Goal: Information Seeking & Learning: Learn about a topic

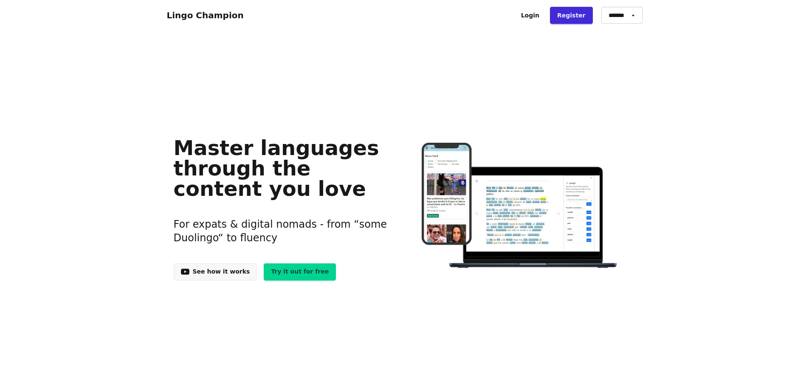
click at [224, 11] on link "Lingo Champion" at bounding box center [205, 15] width 77 height 10
click at [290, 272] on link "Try it out for free" at bounding box center [300, 271] width 72 height 17
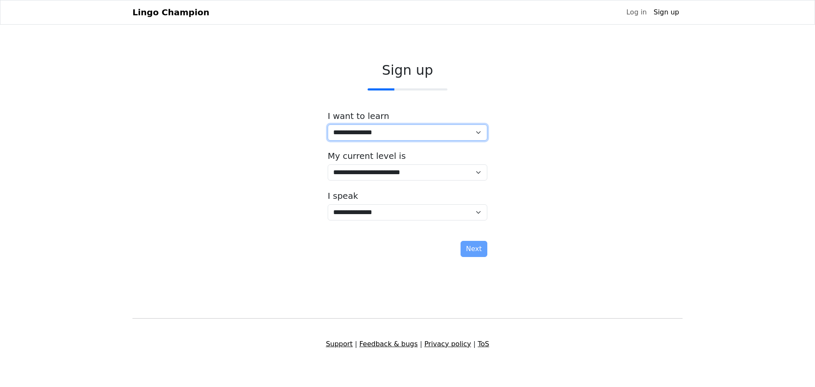
click at [419, 139] on select "**********" at bounding box center [408, 132] width 160 height 16
select select "**"
click at [328, 124] on select "**********" at bounding box center [408, 132] width 160 height 16
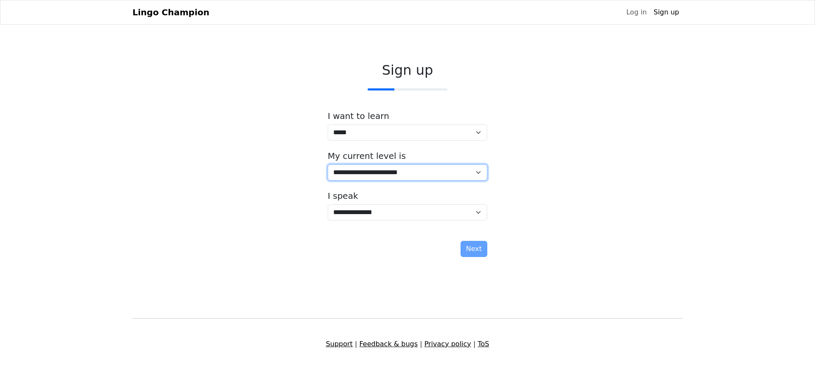
click at [427, 173] on select "**********" at bounding box center [408, 172] width 160 height 16
select select "*"
click at [328, 164] on select "**********" at bounding box center [408, 172] width 160 height 16
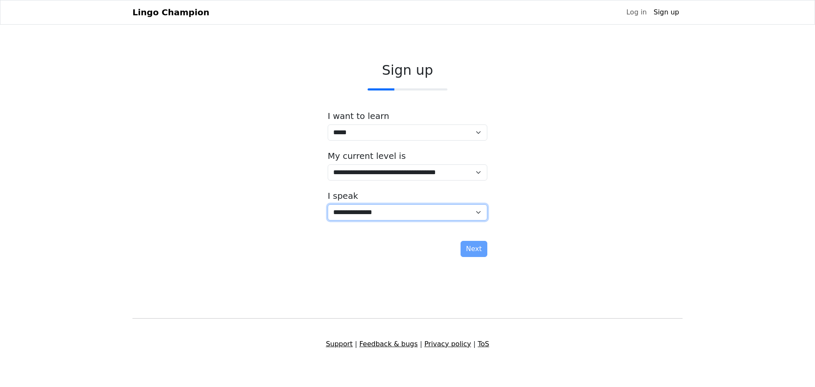
click at [422, 214] on select "**********" at bounding box center [408, 212] width 160 height 16
select select "**"
click at [328, 204] on select "**********" at bounding box center [408, 212] width 160 height 16
click at [478, 250] on button "Next" at bounding box center [474, 249] width 27 height 16
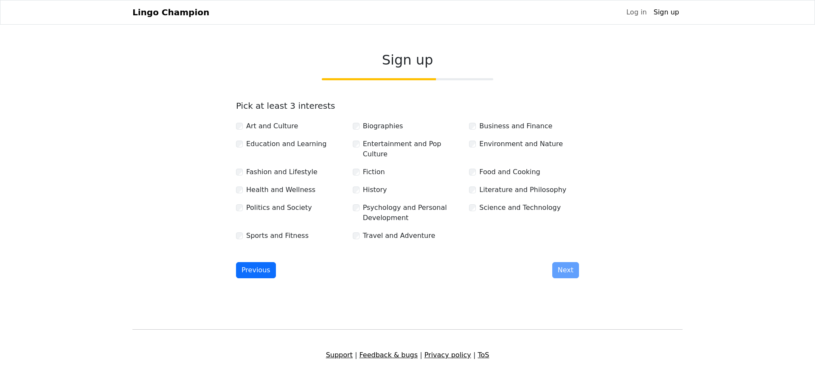
click at [270, 144] on label "Education and Learning" at bounding box center [286, 144] width 80 height 10
click at [267, 185] on label "Health and Wellness" at bounding box center [280, 190] width 69 height 10
click at [274, 231] on label "Sports and Fitness" at bounding box center [277, 236] width 62 height 10
click at [496, 125] on label "Business and Finance" at bounding box center [515, 126] width 73 height 10
click at [499, 203] on label "Science and Technology" at bounding box center [520, 208] width 82 height 10
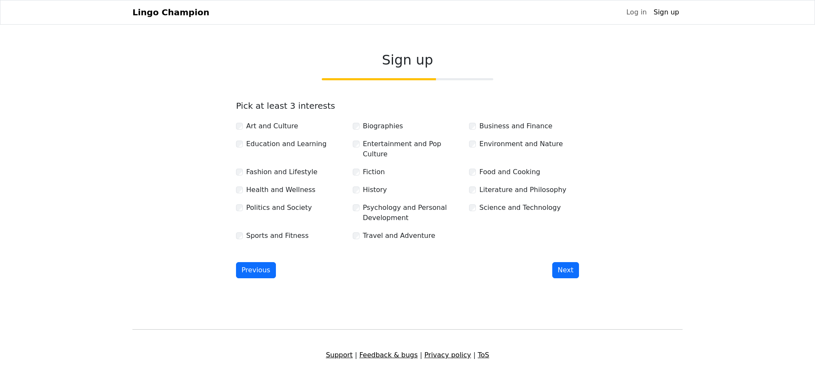
click at [394, 231] on label "Travel and Adventure" at bounding box center [399, 236] width 73 height 10
click at [382, 207] on label "Psychology and Personal Development" at bounding box center [413, 213] width 100 height 20
click at [372, 167] on label "Fiction" at bounding box center [374, 172] width 22 height 10
click at [374, 127] on label "Biographies" at bounding box center [383, 126] width 40 height 10
click at [573, 262] on button "Next" at bounding box center [565, 270] width 27 height 16
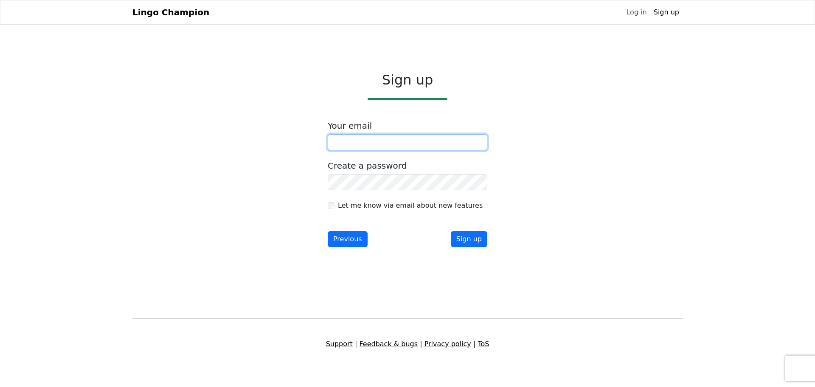
click at [427, 145] on input "email" at bounding box center [408, 142] width 160 height 16
type input "**********"
click at [638, 188] on div "**********" at bounding box center [407, 161] width 550 height 192
click at [480, 239] on button "Sign up" at bounding box center [469, 239] width 37 height 16
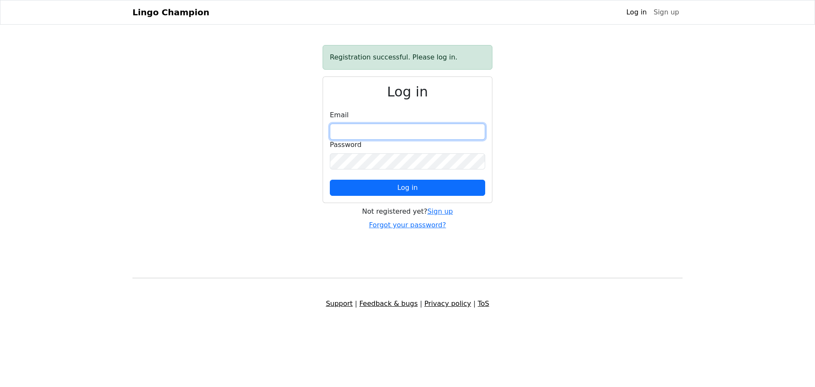
click at [393, 130] on input "email" at bounding box center [407, 132] width 155 height 16
type input "**********"
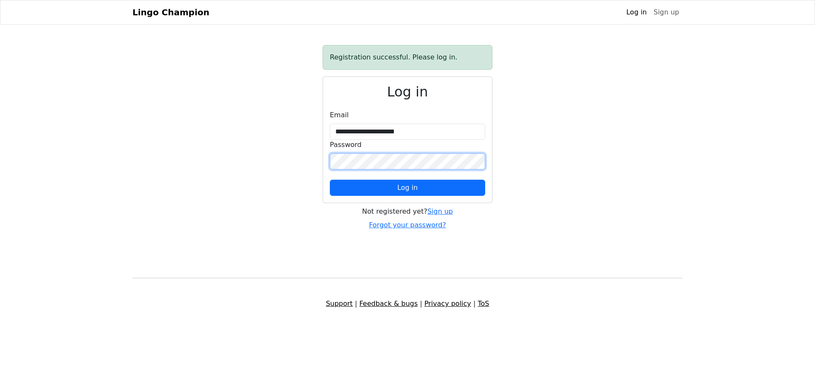
click at [330, 180] on button "Log in" at bounding box center [407, 188] width 155 height 16
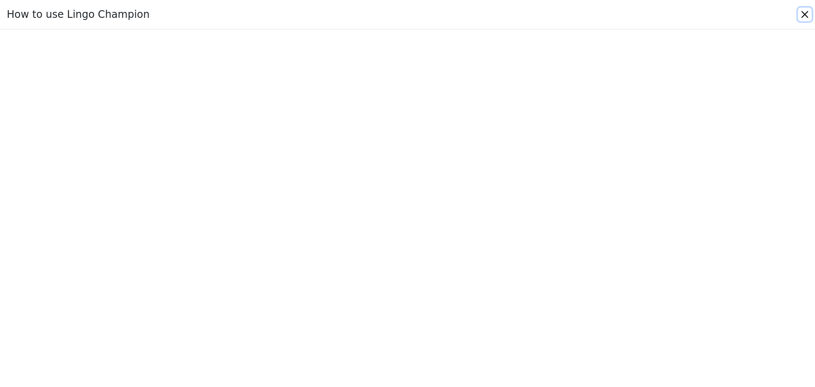
click at [803, 13] on button "Close" at bounding box center [805, 15] width 14 height 14
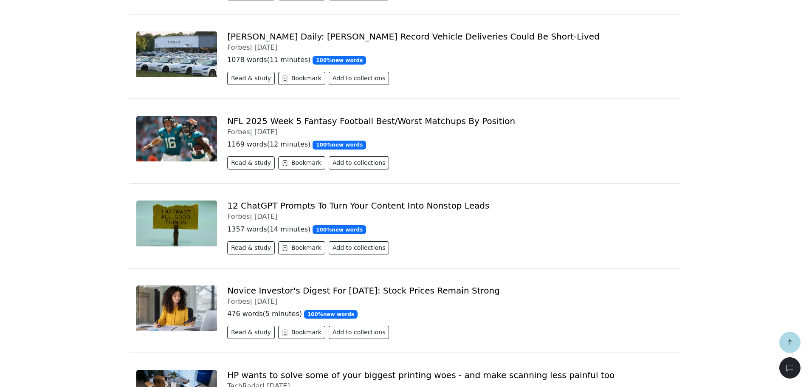
scroll to position [425, 0]
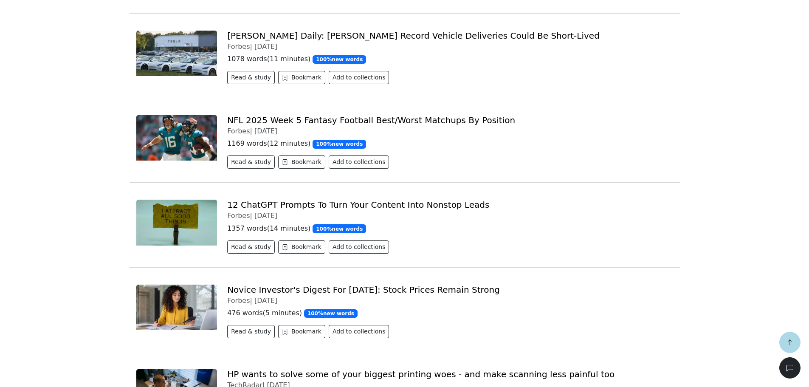
click at [444, 290] on link "Novice Investor's Digest For Friday, October 3: Stock Prices Remain Strong" at bounding box center [363, 289] width 273 height 10
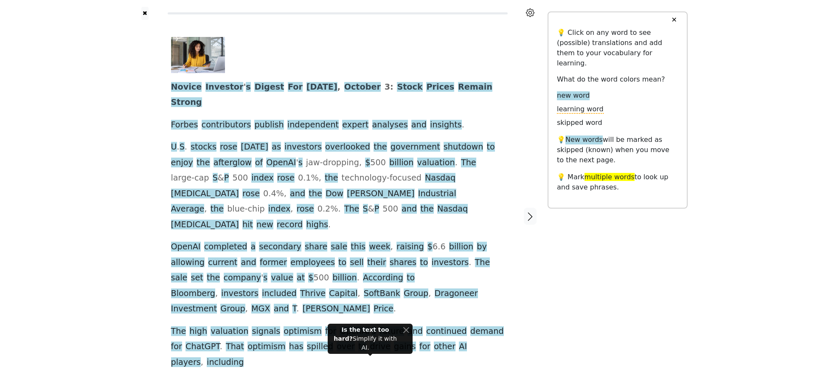
click at [675, 18] on button "✕" at bounding box center [674, 19] width 16 height 15
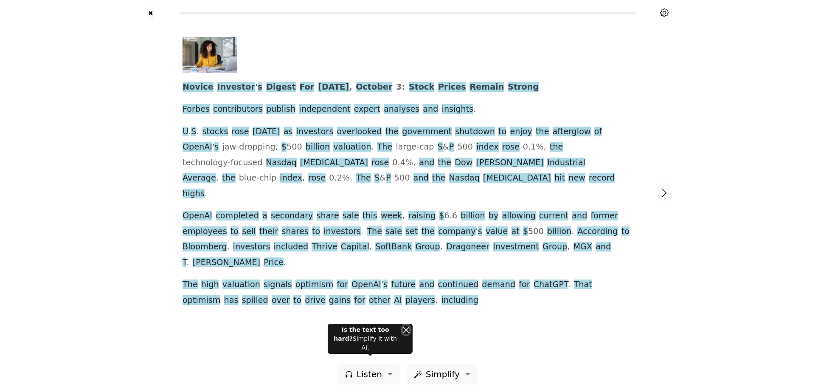
click at [403, 334] on button "Close" at bounding box center [406, 329] width 6 height 9
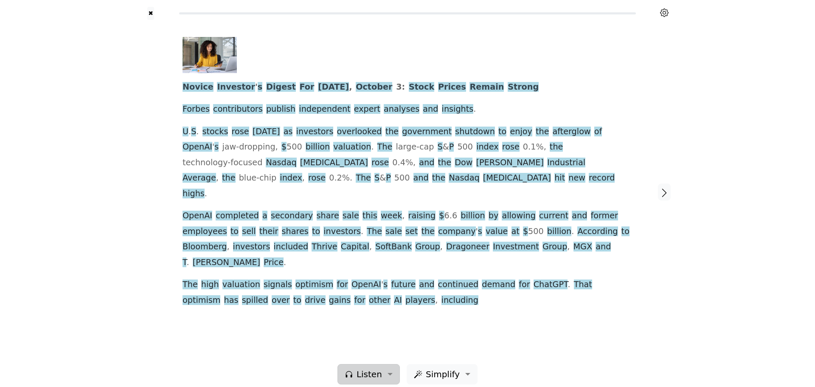
click at [370, 369] on span "Listen" at bounding box center [369, 374] width 25 height 13
click at [391, 330] on div "Generate audio for the content Listen to the article Add to playlist" at bounding box center [398, 339] width 120 height 48
click at [470, 307] on div "Novice Investor ' s Digest For Friday , October 3 : Stock Prices Remain Strong …" at bounding box center [407, 192] width 467 height 344
click at [224, 87] on span "Investor" at bounding box center [236, 87] width 38 height 11
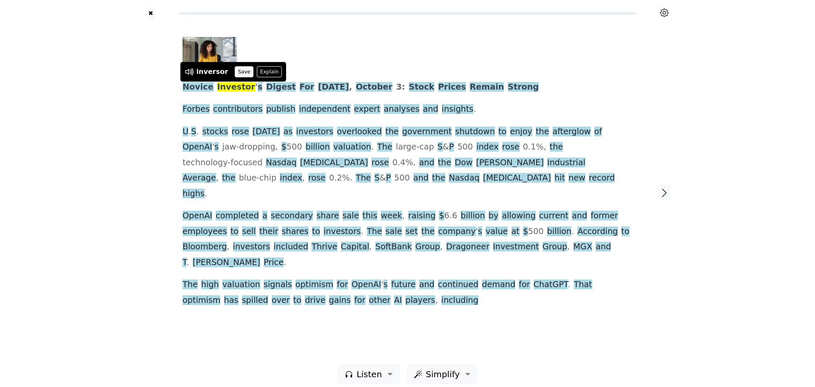
click at [235, 73] on button "Save" at bounding box center [244, 71] width 19 height 11
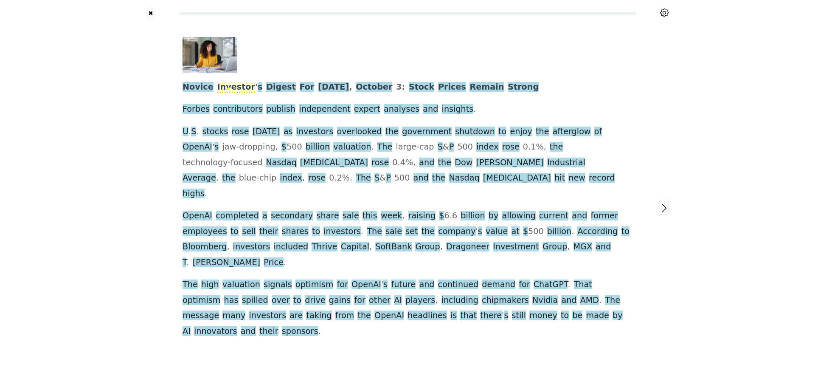
click at [229, 88] on span "Investor" at bounding box center [236, 87] width 38 height 11
click at [248, 71] on button "Explain" at bounding box center [255, 71] width 25 height 11
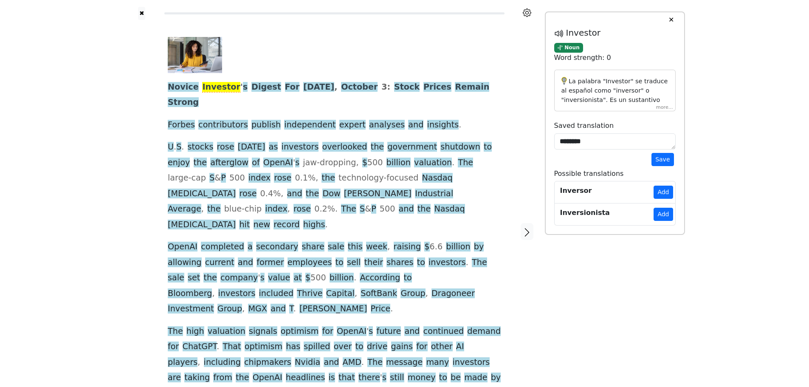
click at [664, 110] on div "La palabra "Investor" se traduce al español como "inversor" o "inversionista". …" at bounding box center [614, 91] width 121 height 42
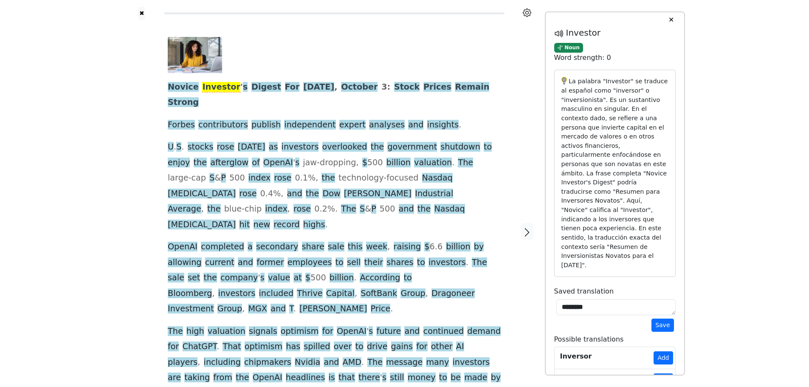
click at [669, 22] on button "✕" at bounding box center [671, 19] width 16 height 15
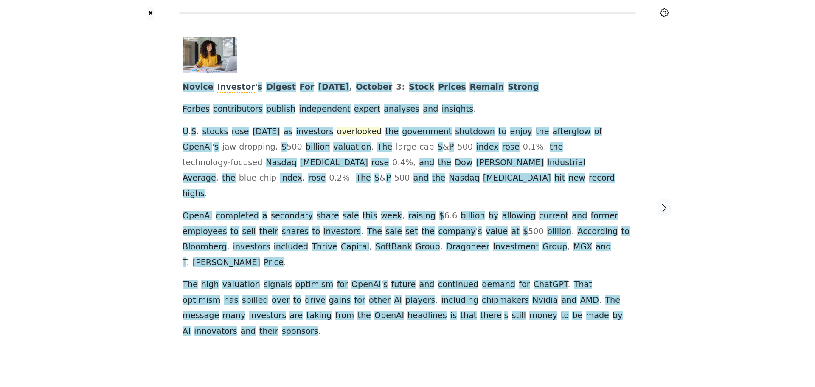
click at [344, 133] on span "overlooked" at bounding box center [359, 132] width 45 height 11
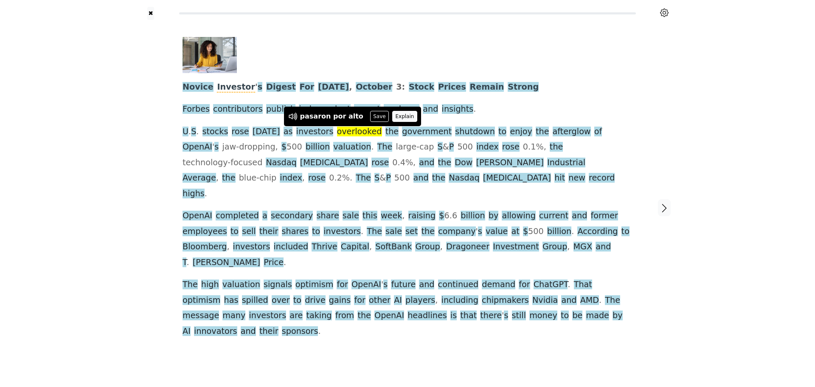
click at [392, 118] on button "Explain" at bounding box center [404, 116] width 25 height 11
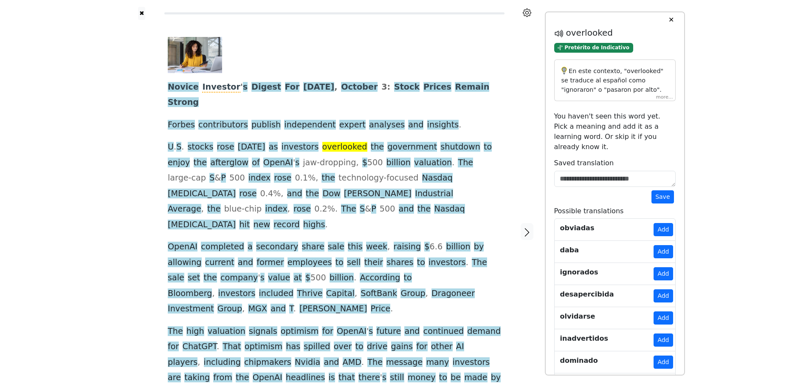
click at [663, 97] on div "En este contexto, "overlooked" se traduce al español como "ignoraron" o "pasaro…" at bounding box center [614, 80] width 121 height 42
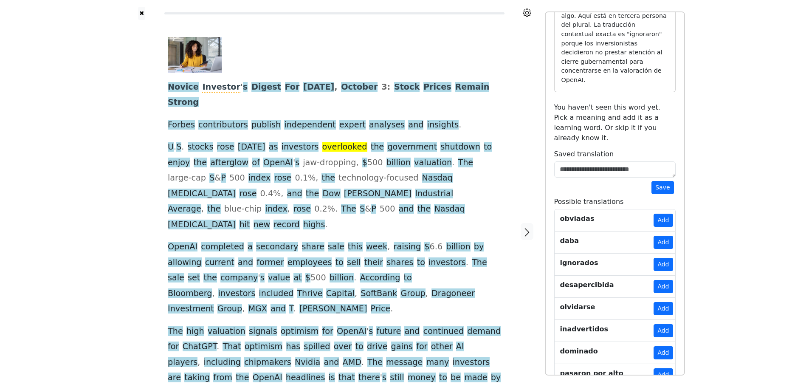
scroll to position [135, 0]
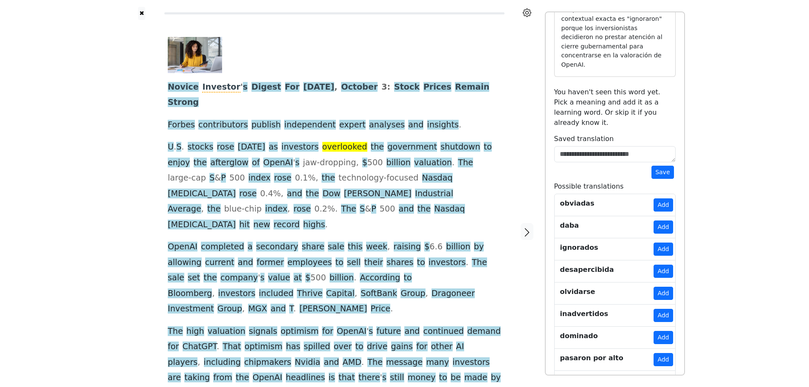
click at [662, 375] on button "Add" at bounding box center [662, 381] width 19 height 13
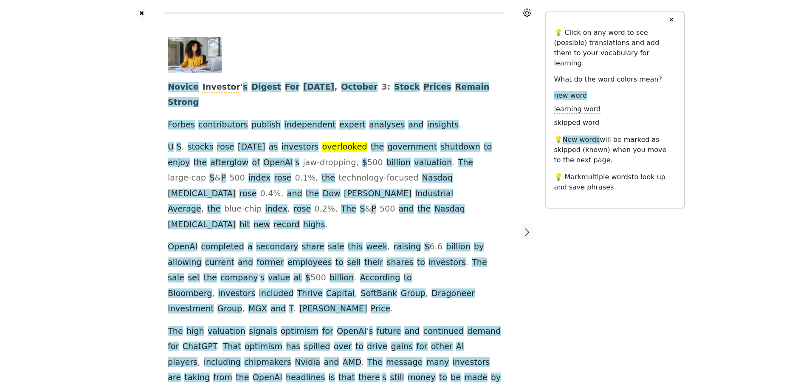
scroll to position [0, 0]
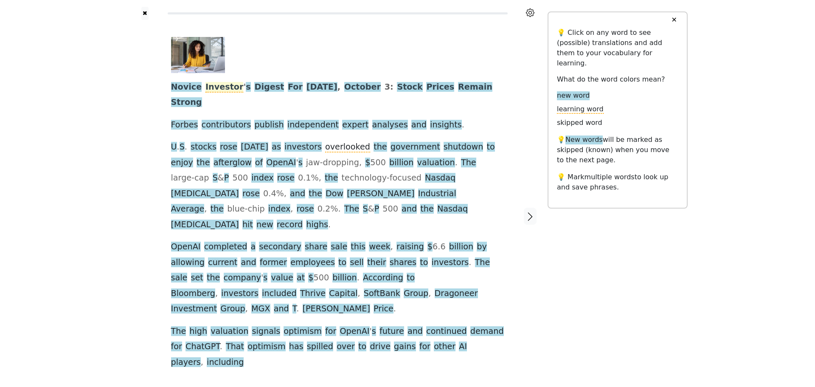
click at [209, 87] on span "Investor" at bounding box center [224, 87] width 38 height 11
click at [239, 70] on button "Explain" at bounding box center [243, 71] width 25 height 11
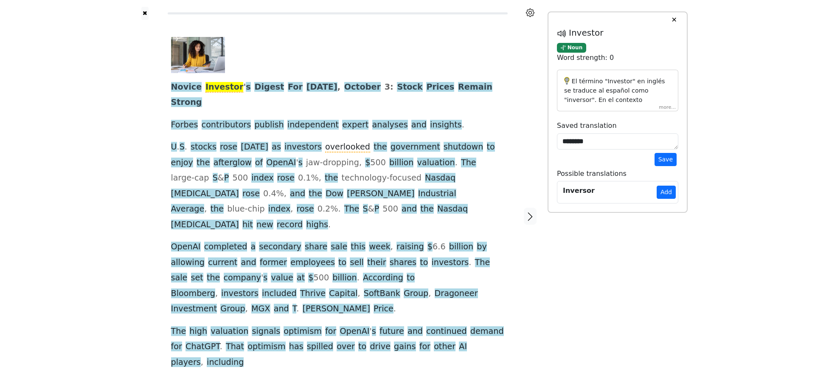
drag, startPoint x: 580, startPoint y: 49, endPoint x: 633, endPoint y: 91, distance: 68.4
click at [630, 48] on div "Investor Noun Word strength: 0 El término "Investor" en inglés se traduce al es…" at bounding box center [617, 115] width 121 height 175
click at [677, 17] on button "✕" at bounding box center [674, 19] width 16 height 15
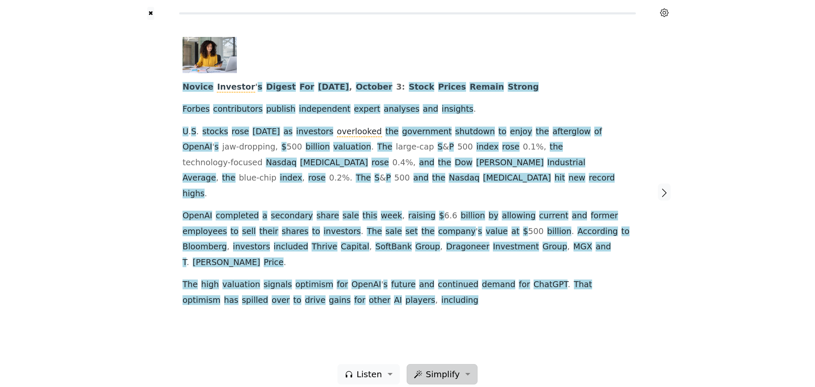
click at [432, 369] on span "Simplify" at bounding box center [443, 374] width 34 height 13
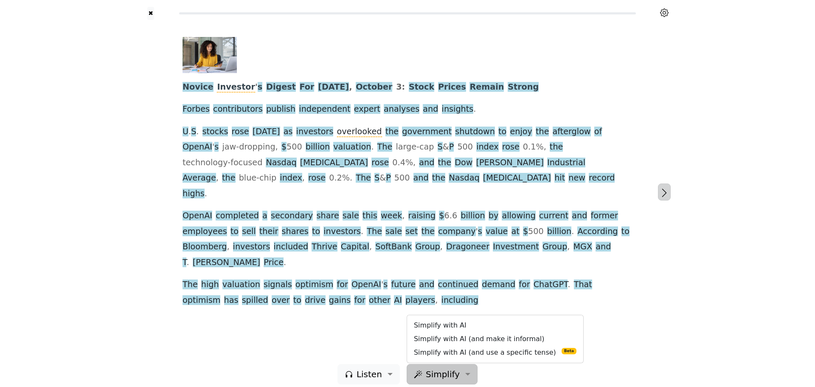
click at [666, 189] on icon "button" at bounding box center [664, 193] width 5 height 8
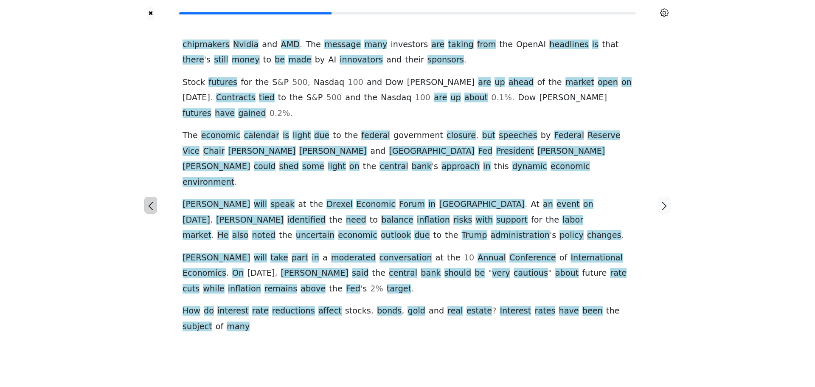
click at [151, 201] on icon "button" at bounding box center [151, 206] width 10 height 10
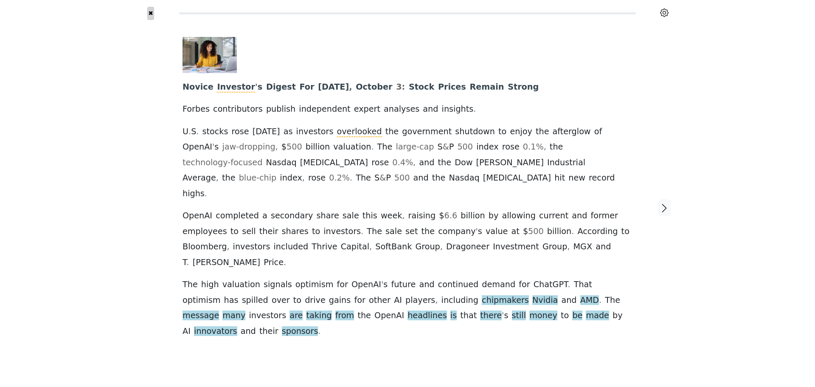
click at [151, 12] on button "✖" at bounding box center [150, 13] width 7 height 13
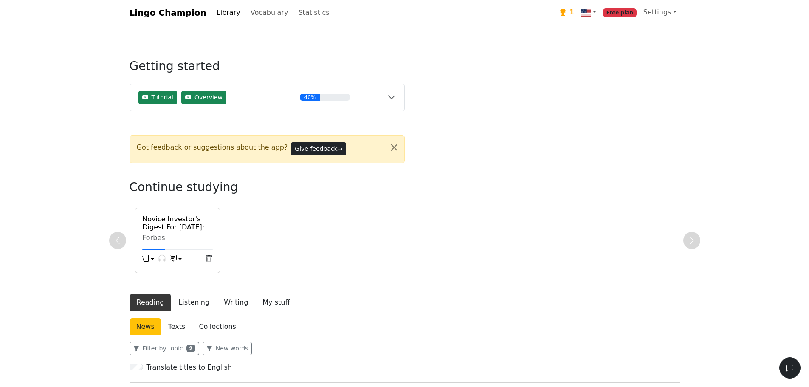
click at [630, 17] on span "Free plan" at bounding box center [620, 12] width 34 height 8
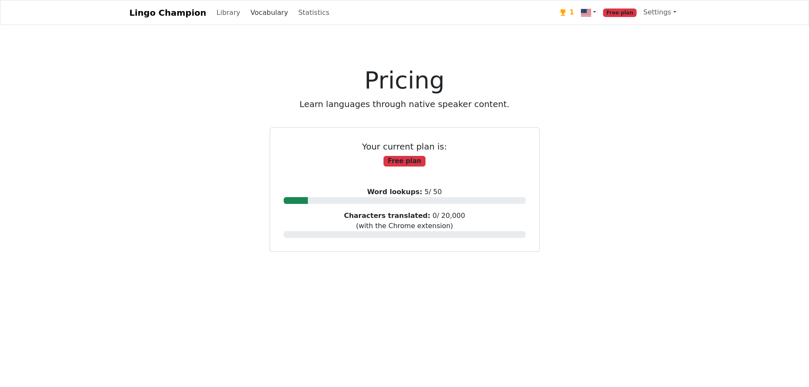
click at [247, 11] on link "Vocabulary" at bounding box center [269, 12] width 45 height 17
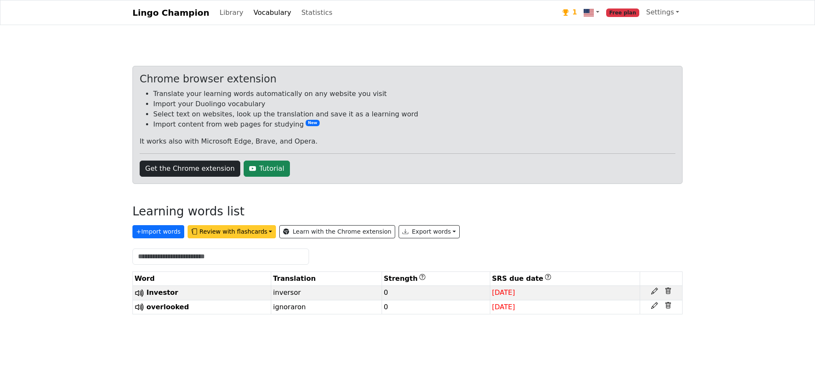
click at [230, 236] on button "Review with flashcards" at bounding box center [232, 231] width 88 height 13
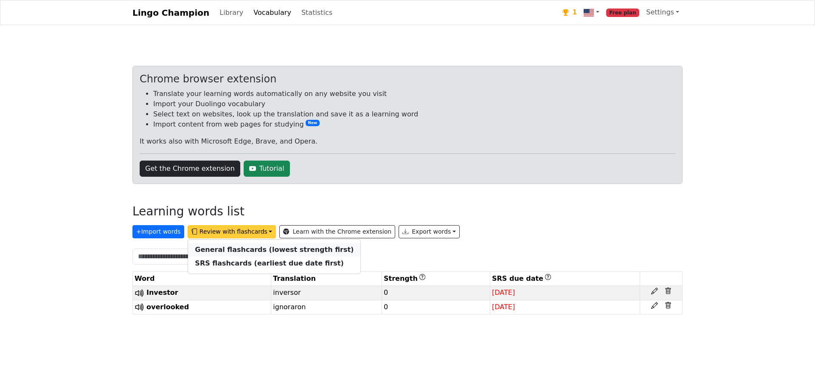
click at [239, 253] on strong "General flashcards (lowest strength first)" at bounding box center [274, 249] width 159 height 8
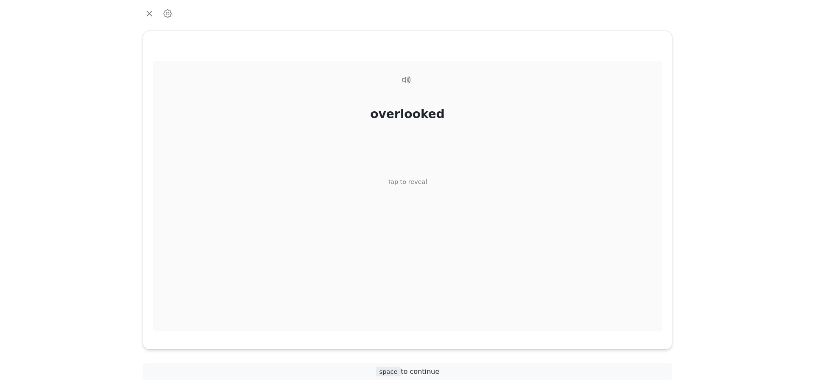
click at [417, 166] on div "overlooked Tap to reveal" at bounding box center [407, 196] width 509 height 271
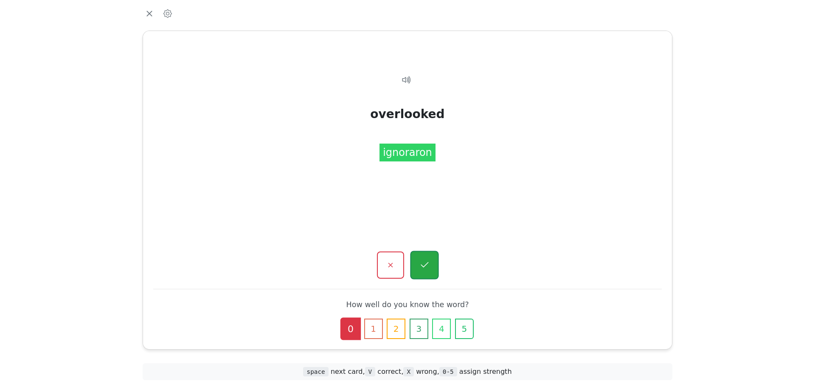
click at [424, 263] on icon "button" at bounding box center [424, 265] width 11 height 11
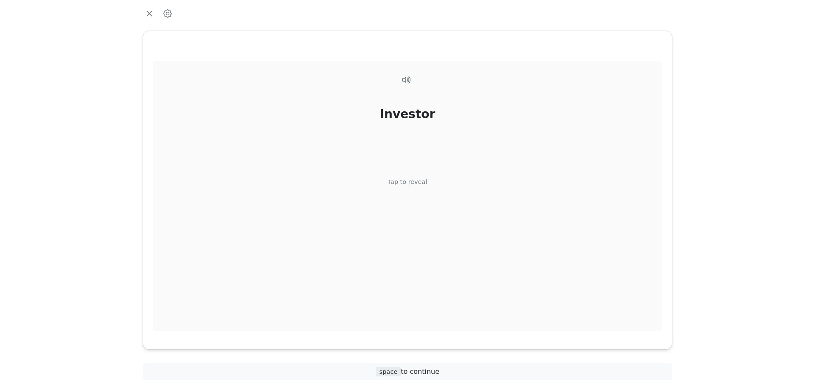
click at [411, 167] on div "Investor Tap to reveal" at bounding box center [407, 196] width 509 height 271
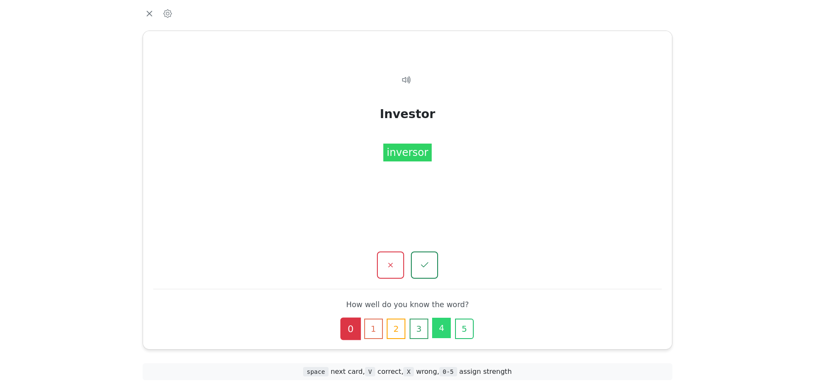
click at [445, 328] on button "4" at bounding box center [441, 328] width 19 height 20
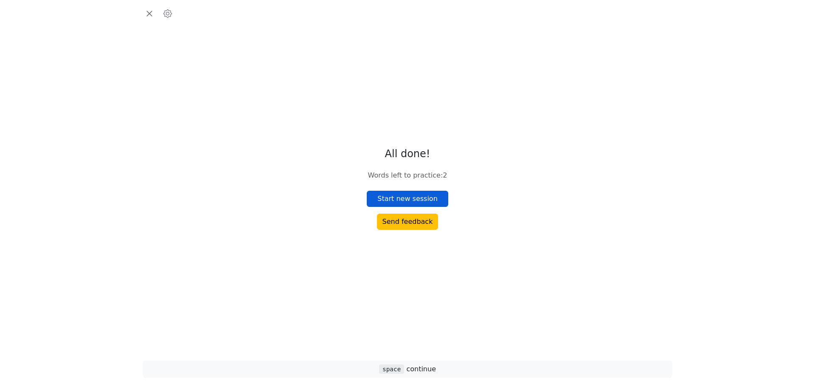
click at [429, 203] on button "Start new session" at bounding box center [408, 199] width 82 height 16
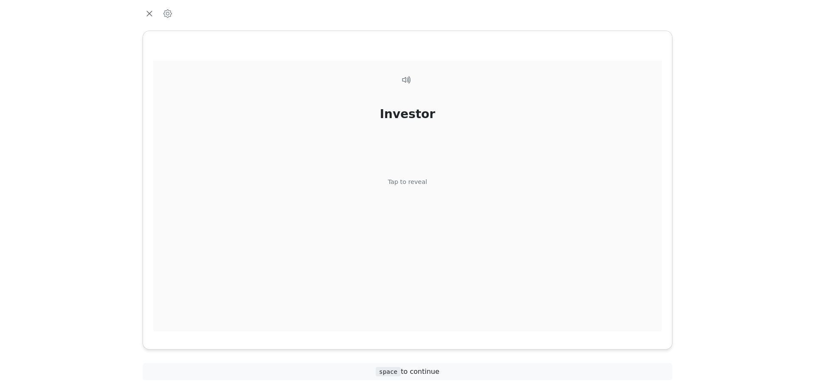
click at [429, 123] on div "Investor" at bounding box center [408, 114] width 56 height 18
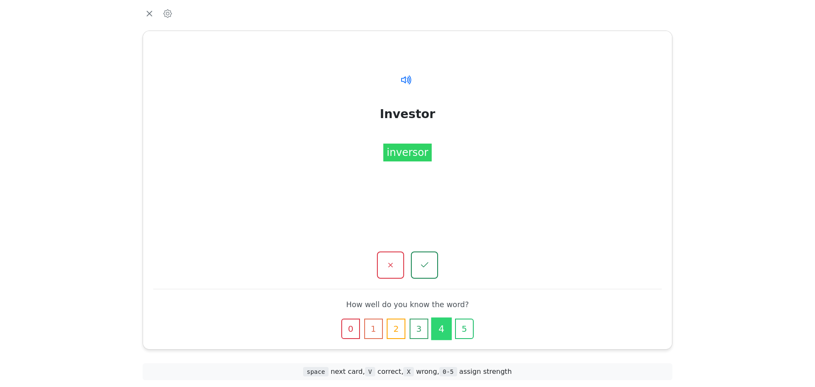
click at [412, 76] on icon at bounding box center [406, 79] width 12 height 12
click at [469, 329] on icon "button" at bounding box center [464, 328] width 10 height 10
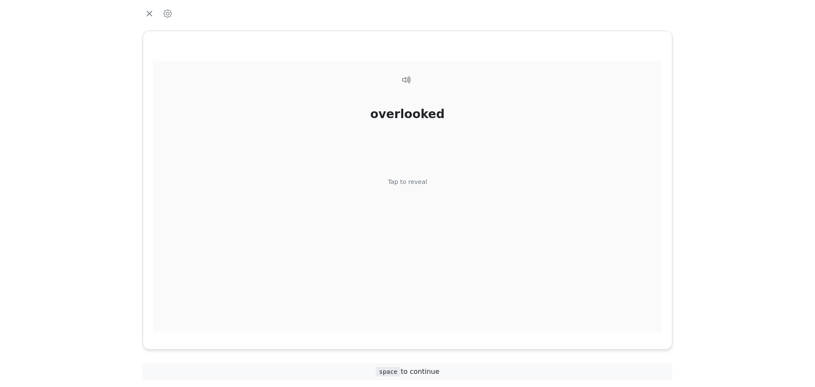
click at [414, 113] on div "overlooked" at bounding box center [407, 114] width 74 height 18
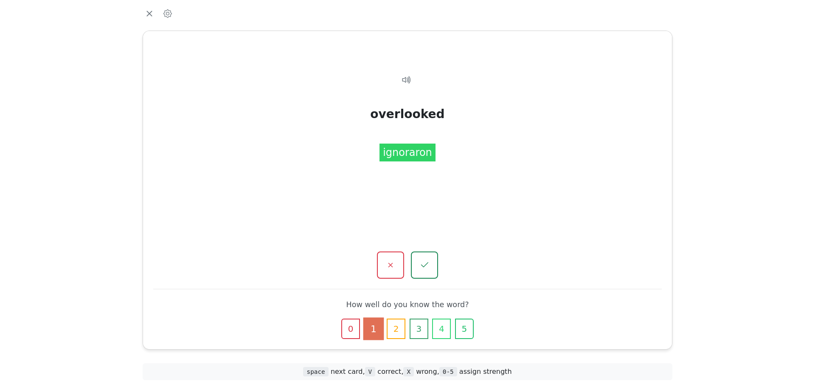
drag, startPoint x: 431, startPoint y: 269, endPoint x: 478, endPoint y: 293, distance: 52.2
click at [497, 276] on div at bounding box center [407, 264] width 509 height 27
click at [400, 332] on button "2" at bounding box center [396, 328] width 19 height 20
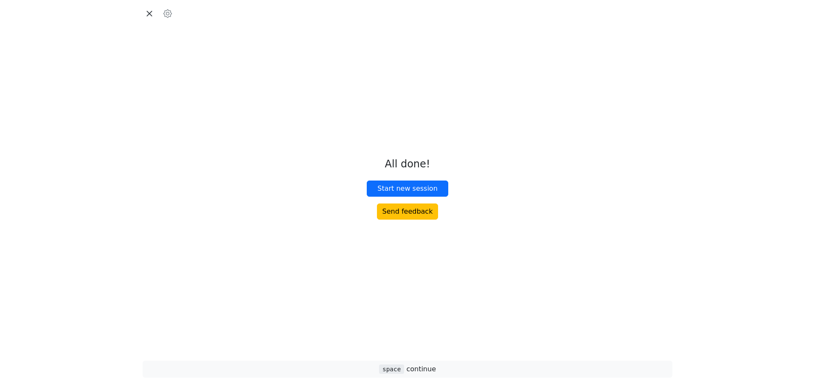
click at [147, 16] on icon "button" at bounding box center [149, 14] width 6 height 6
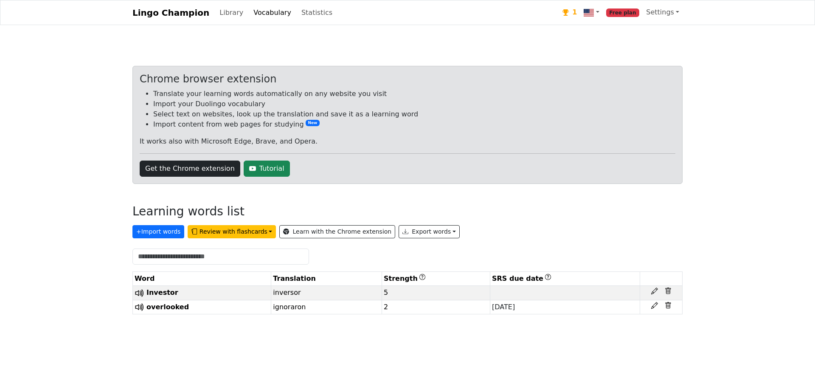
click at [211, 124] on li "Import content from web pages for studying New" at bounding box center [414, 124] width 522 height 10
